Goal: Find specific page/section: Find specific page/section

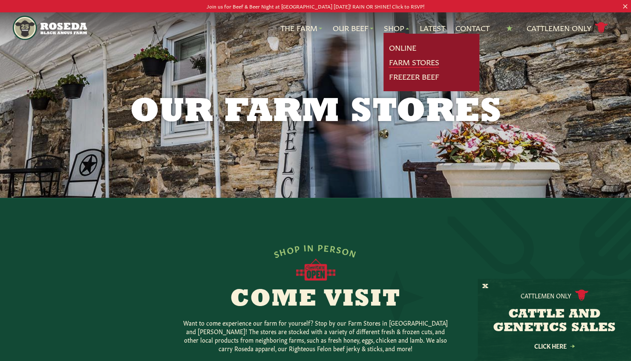
click at [406, 59] on link "Farm Stores" at bounding box center [414, 62] width 50 height 11
click at [417, 61] on link "Farm Stores" at bounding box center [414, 62] width 50 height 11
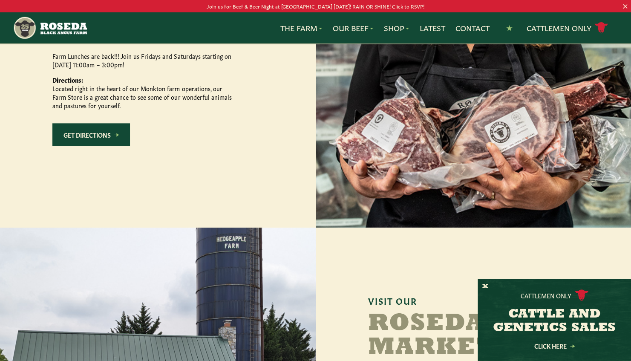
scroll to position [469, 0]
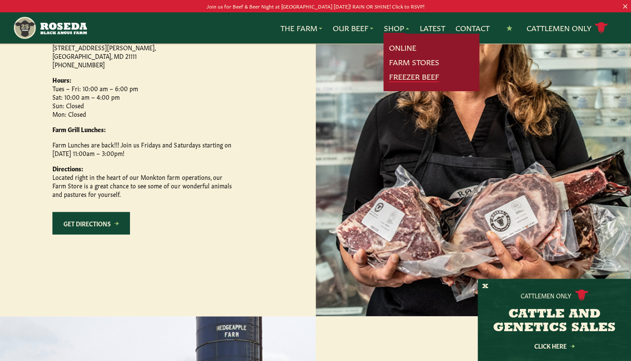
click at [403, 76] on link "Freezer Beef" at bounding box center [414, 76] width 50 height 11
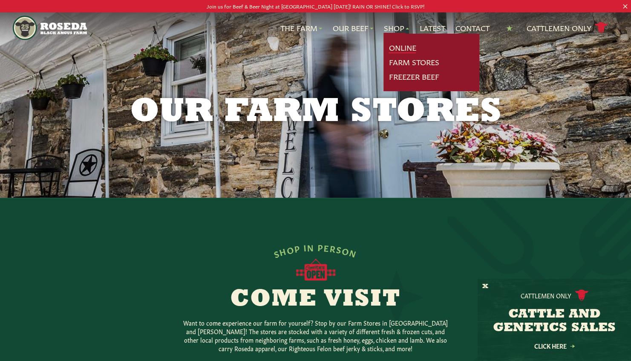
click at [402, 44] on link "Online" at bounding box center [402, 47] width 27 height 11
